Goal: Feedback & Contribution: Leave review/rating

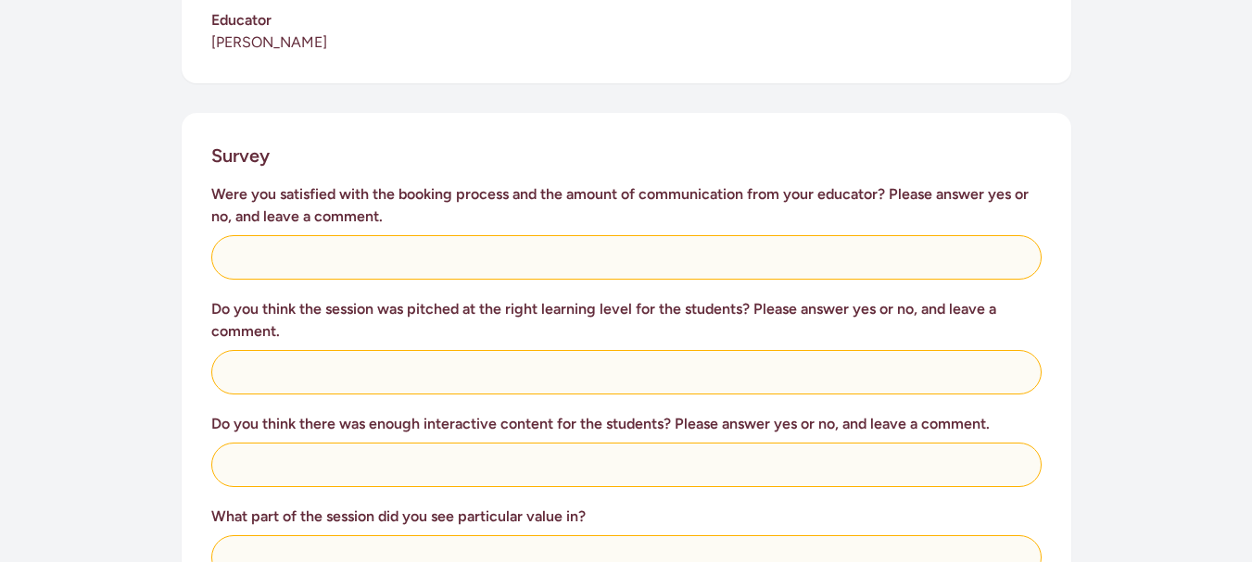
scroll to position [556, 0]
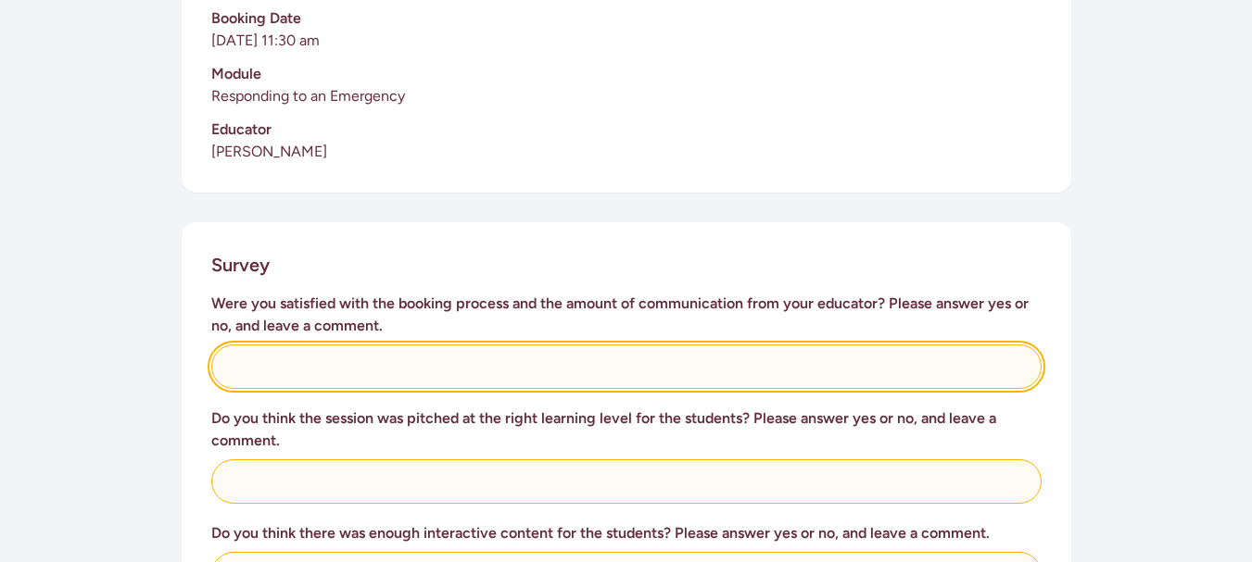
click at [510, 345] on input "text" at bounding box center [626, 367] width 830 height 44
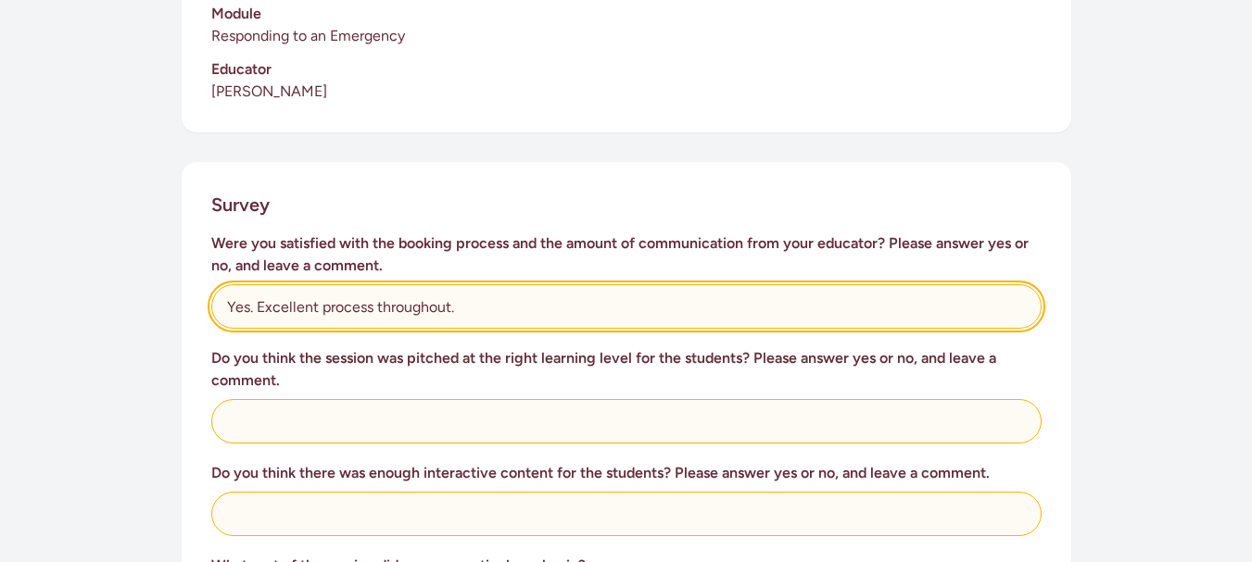
scroll to position [649, 0]
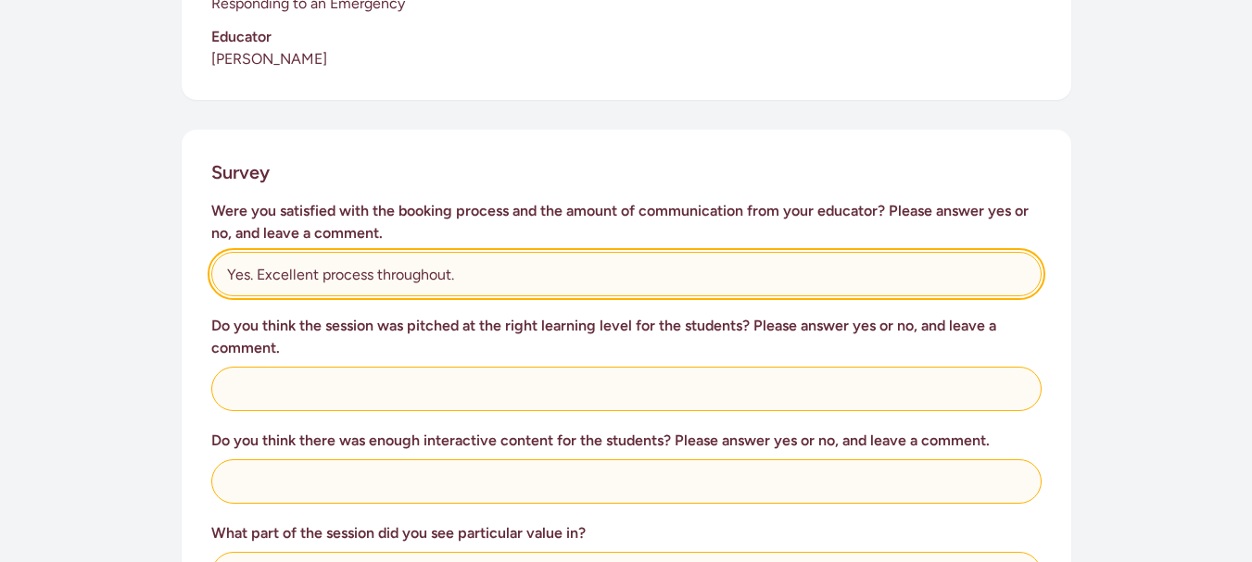
type input "Yes. Excellent process throughout."
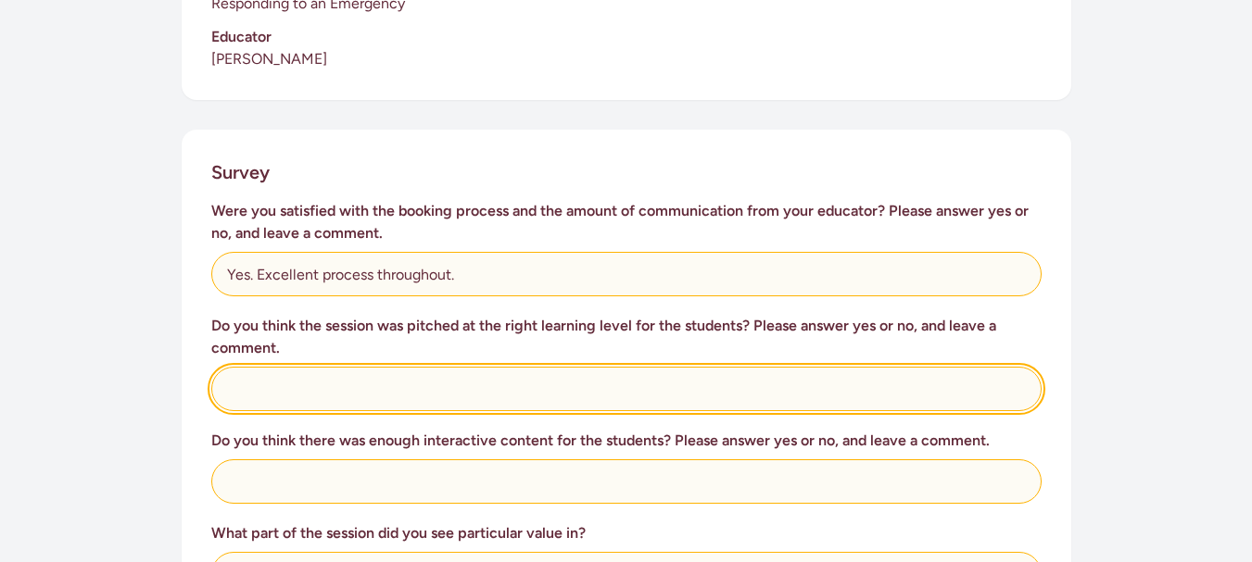
click at [520, 373] on input "text" at bounding box center [626, 389] width 830 height 44
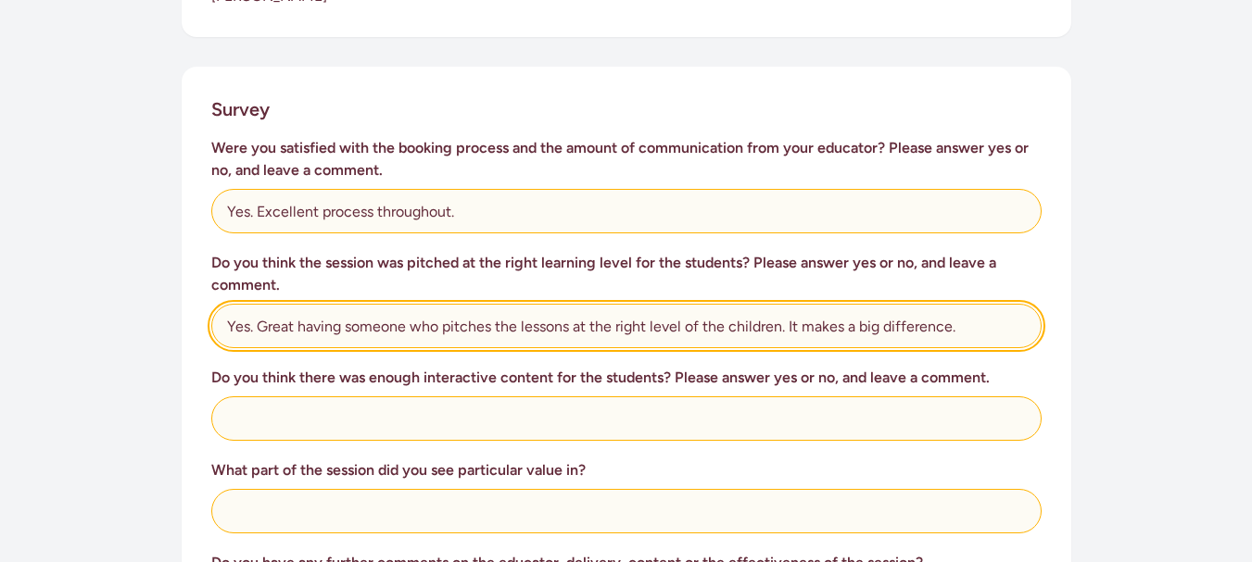
scroll to position [741, 0]
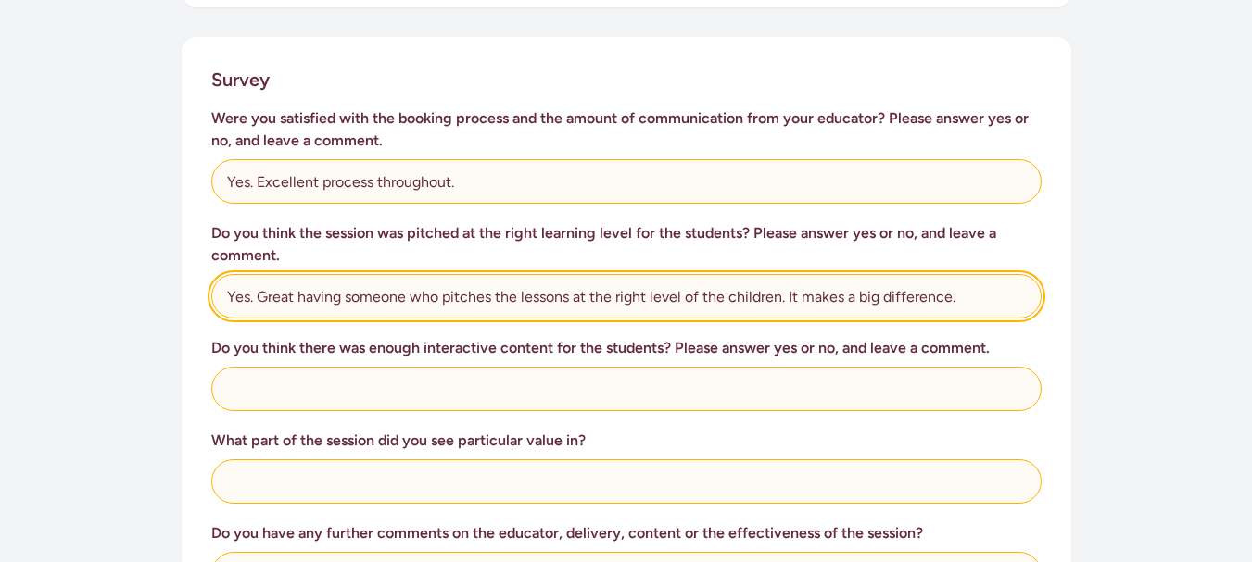
type input "Yes. Great having someone who pitches the lessons at the right level of the chi…"
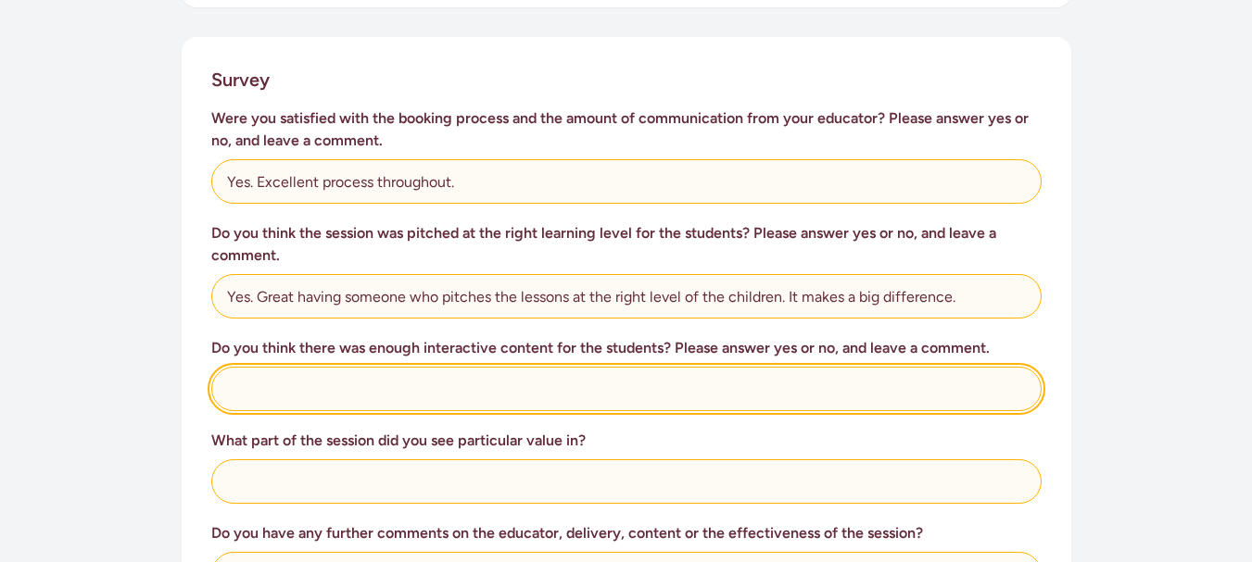
click at [462, 373] on input "text" at bounding box center [626, 389] width 830 height 44
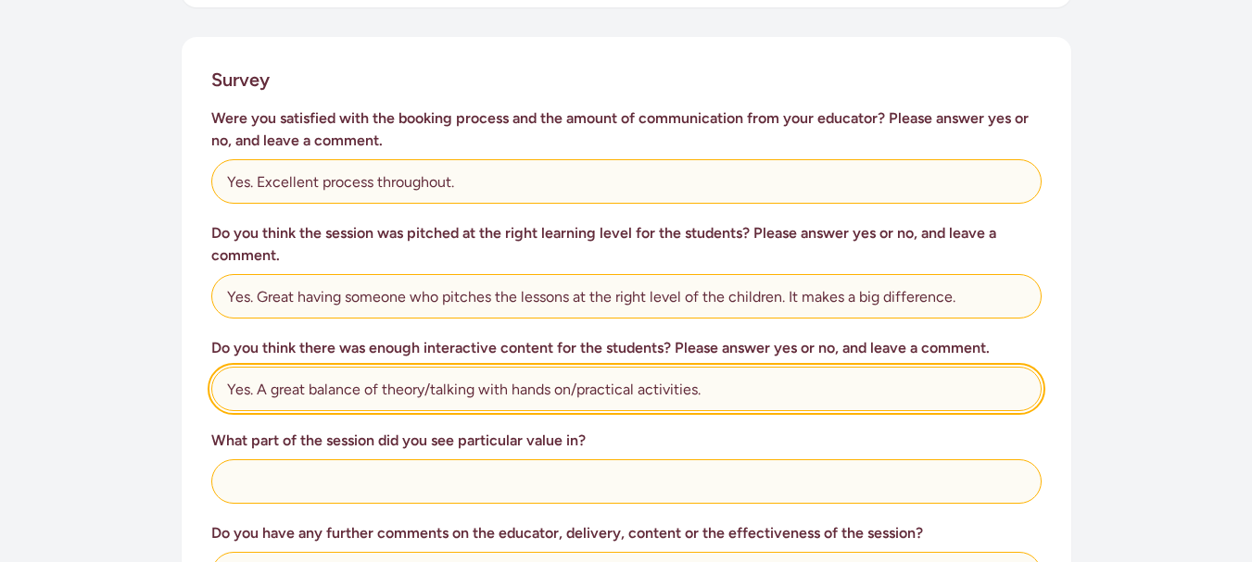
scroll to position [834, 0]
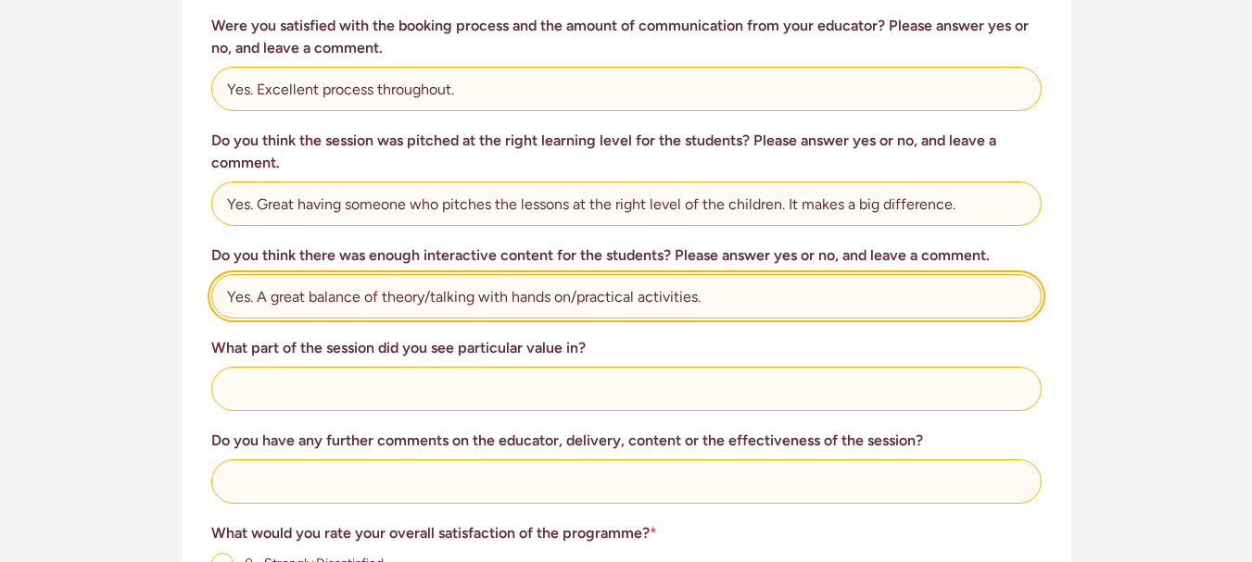
type input "Yes. A great balance of theory/talking with hands on/practical activities."
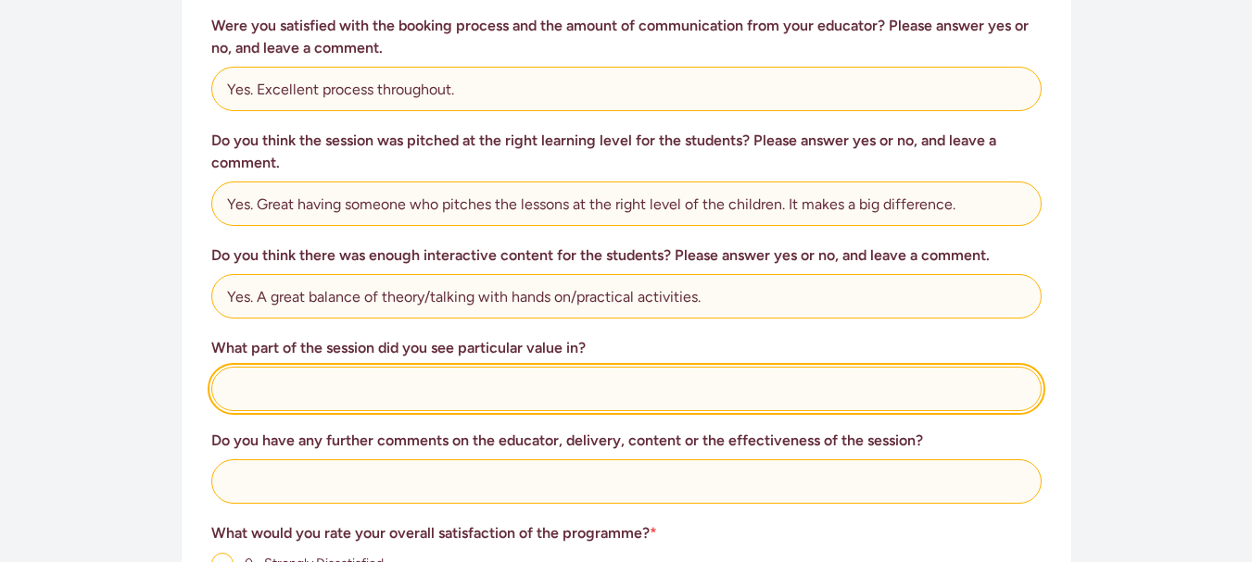
click at [441, 370] on input "text" at bounding box center [626, 389] width 830 height 44
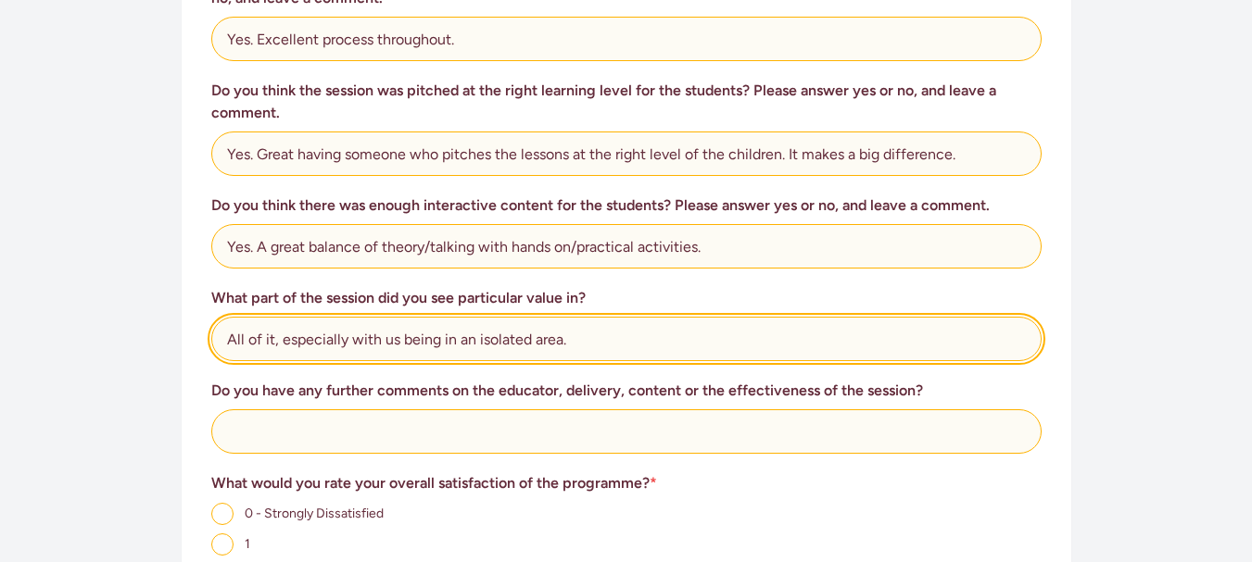
scroll to position [926, 0]
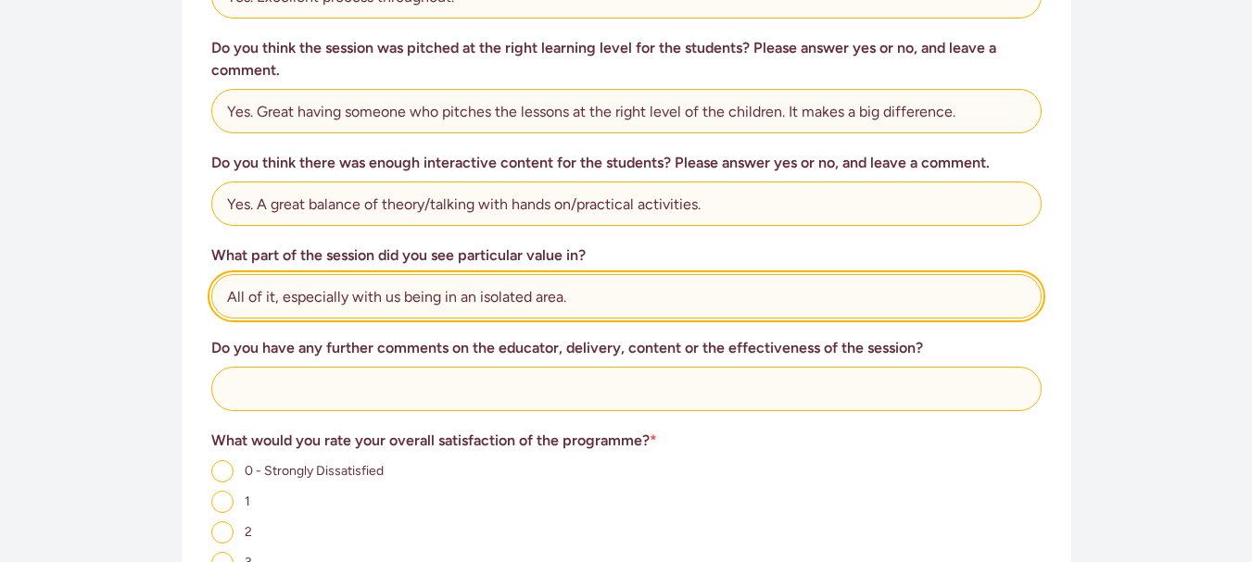
type input "All of it, especially with us being in an isolated area."
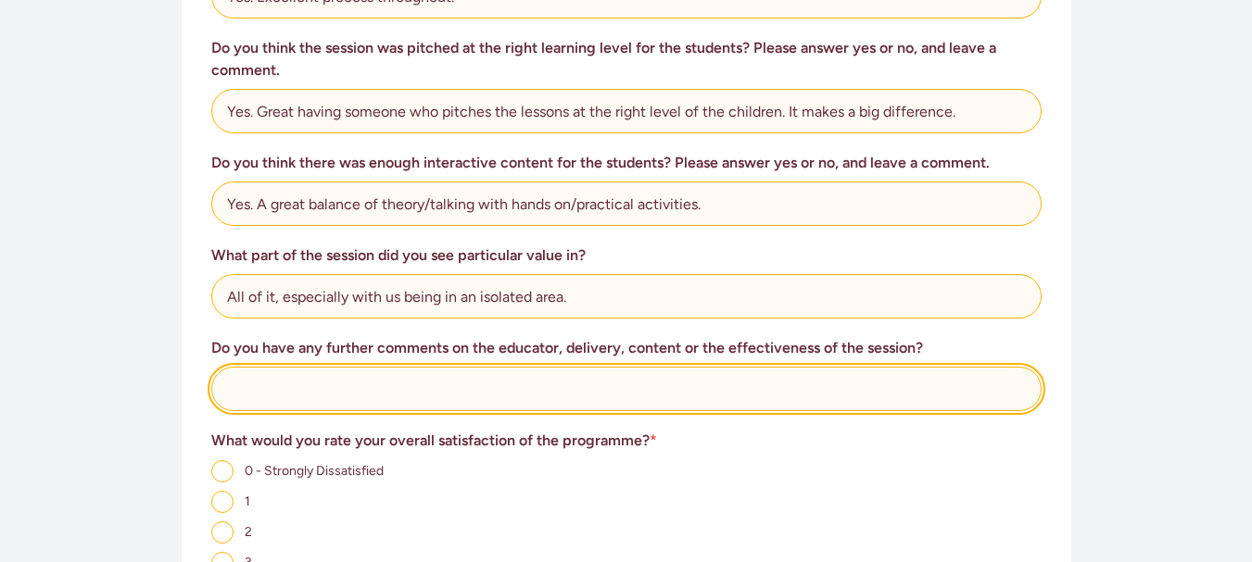
click at [410, 367] on input "text" at bounding box center [626, 389] width 830 height 44
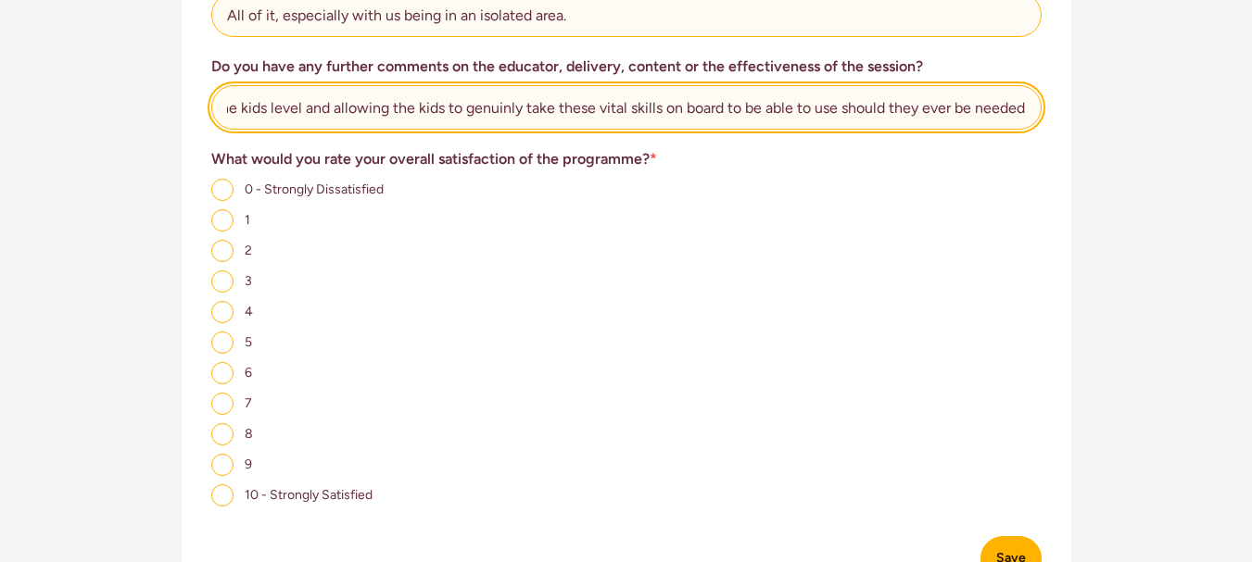
scroll to position [1297, 0]
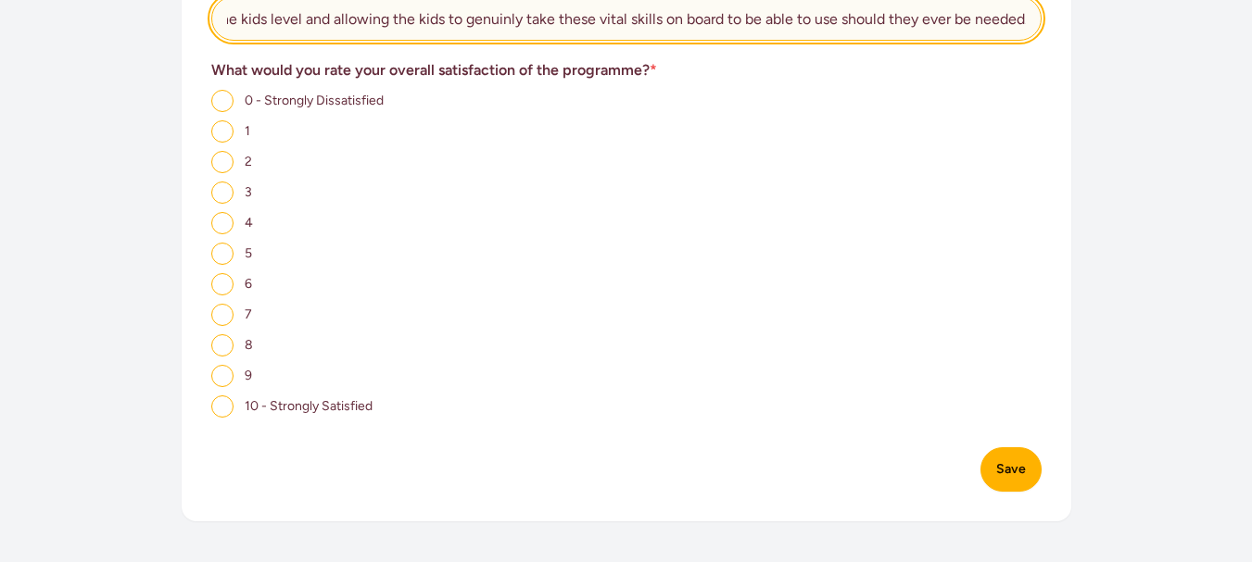
type input "Thanks for coming down to the kids level and allowing the kids to genuinly take…"
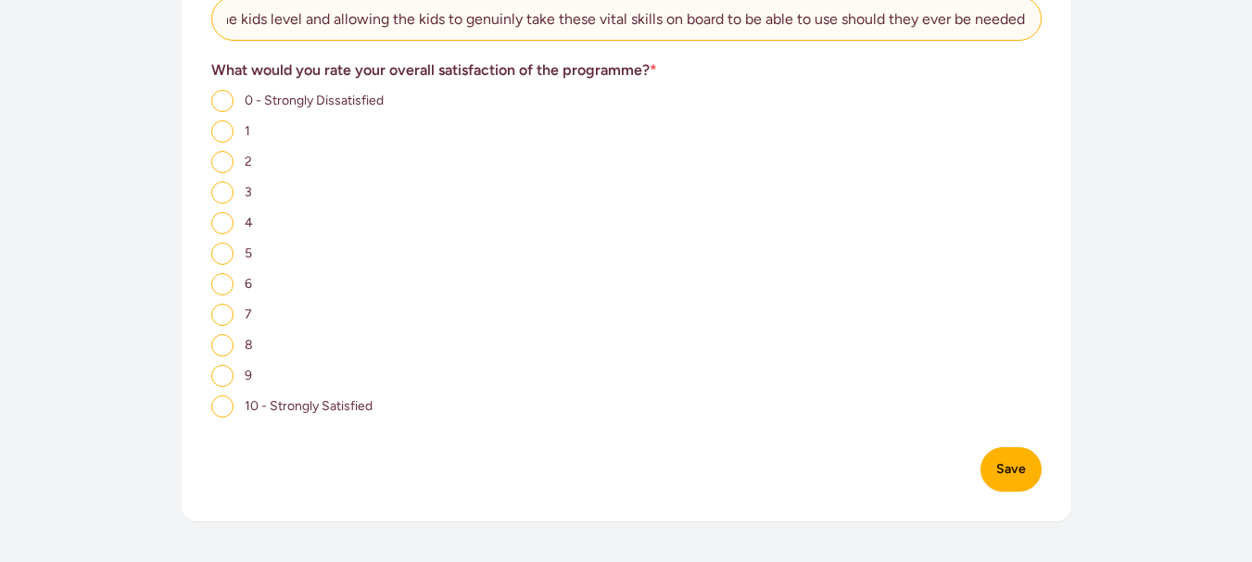
scroll to position [0, 0]
click at [220, 396] on input "10 - Strongly Satisfied" at bounding box center [222, 407] width 22 height 22
radio input "true"
click at [1007, 447] on button "Save" at bounding box center [1010, 469] width 61 height 44
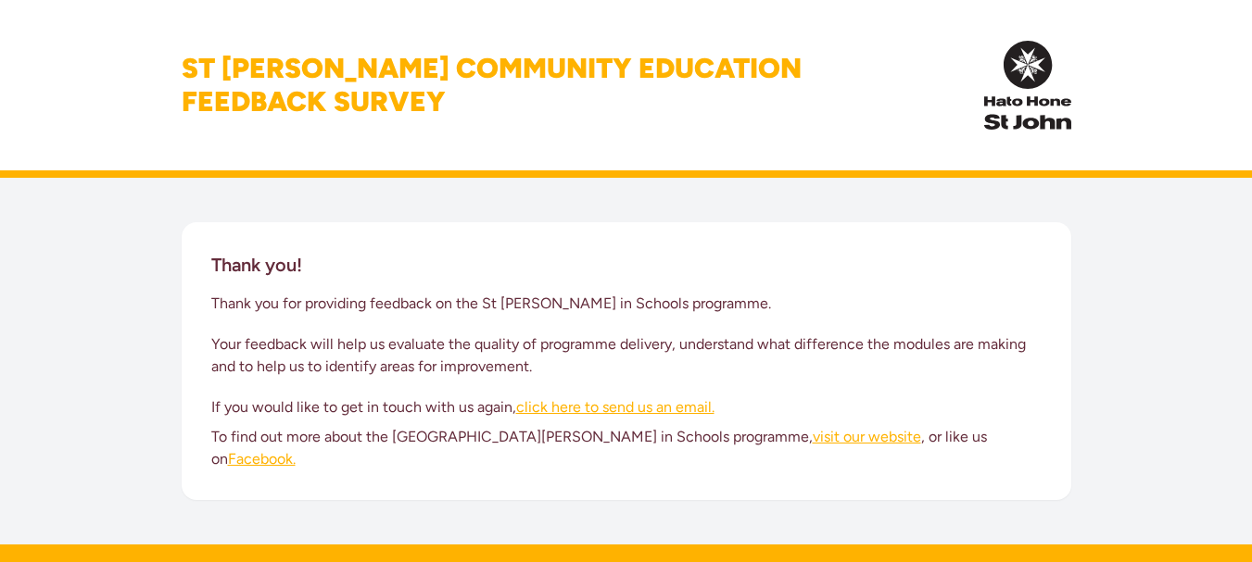
click at [812, 440] on link "visit our website" at bounding box center [866, 437] width 108 height 18
